Goal: Navigation & Orientation: Find specific page/section

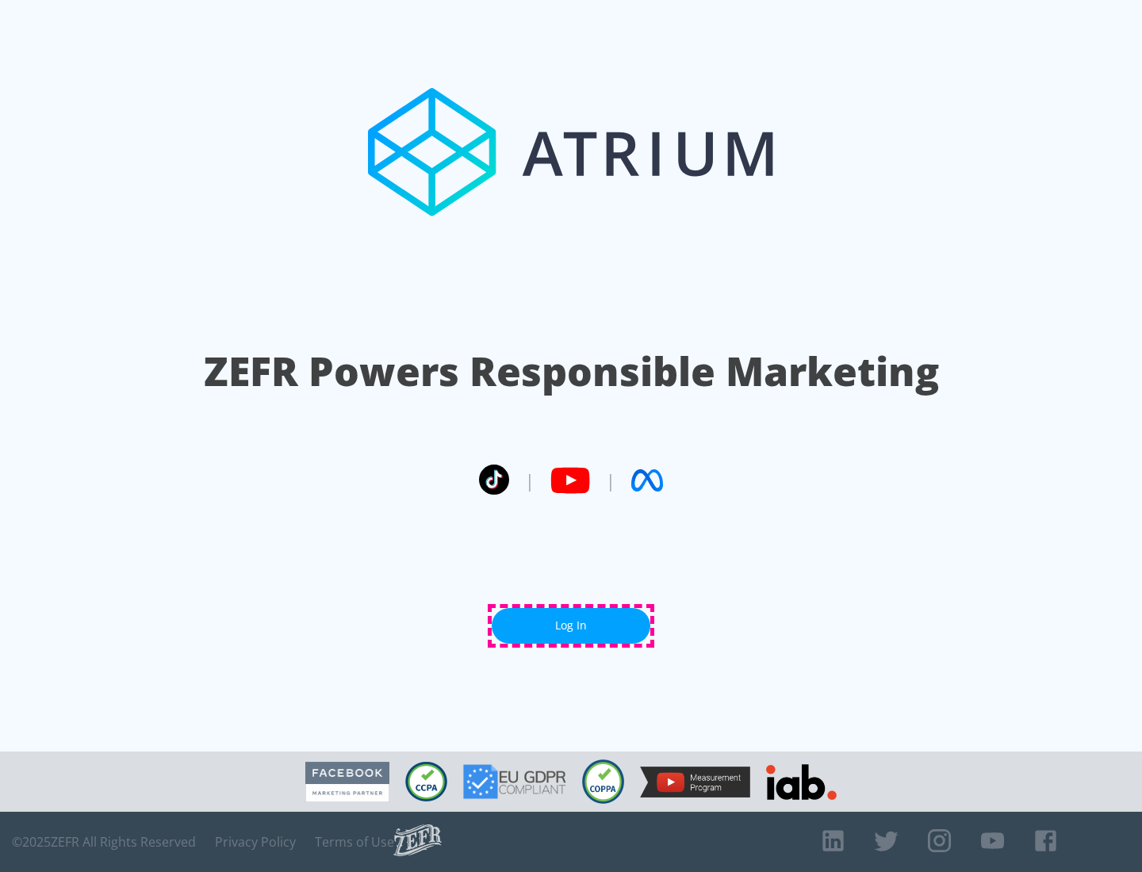
click at [571, 626] on link "Log In" at bounding box center [571, 626] width 159 height 36
